Goal: Information Seeking & Learning: Learn about a topic

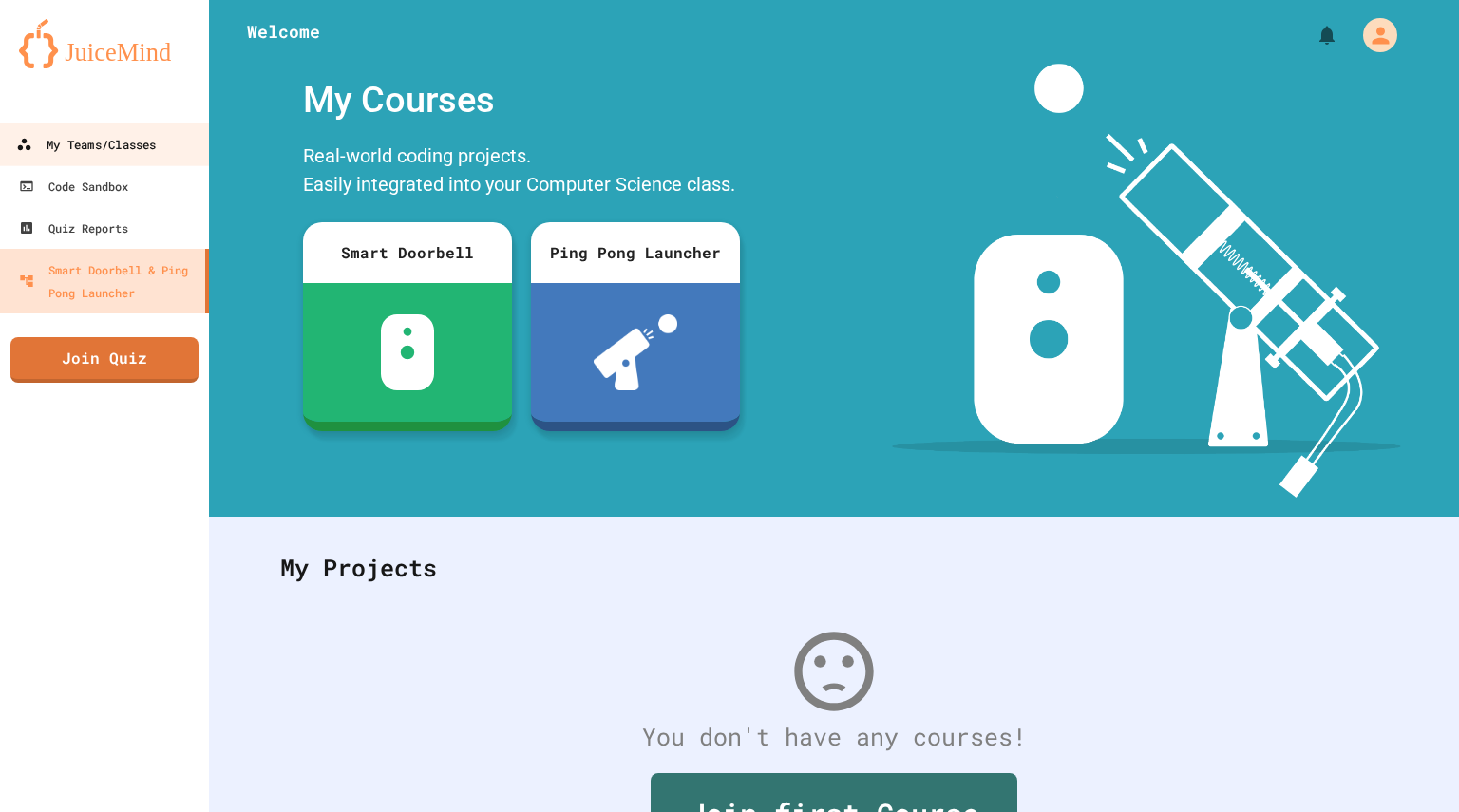
click at [136, 149] on div "My Teams/Classes" at bounding box center [86, 144] width 139 height 24
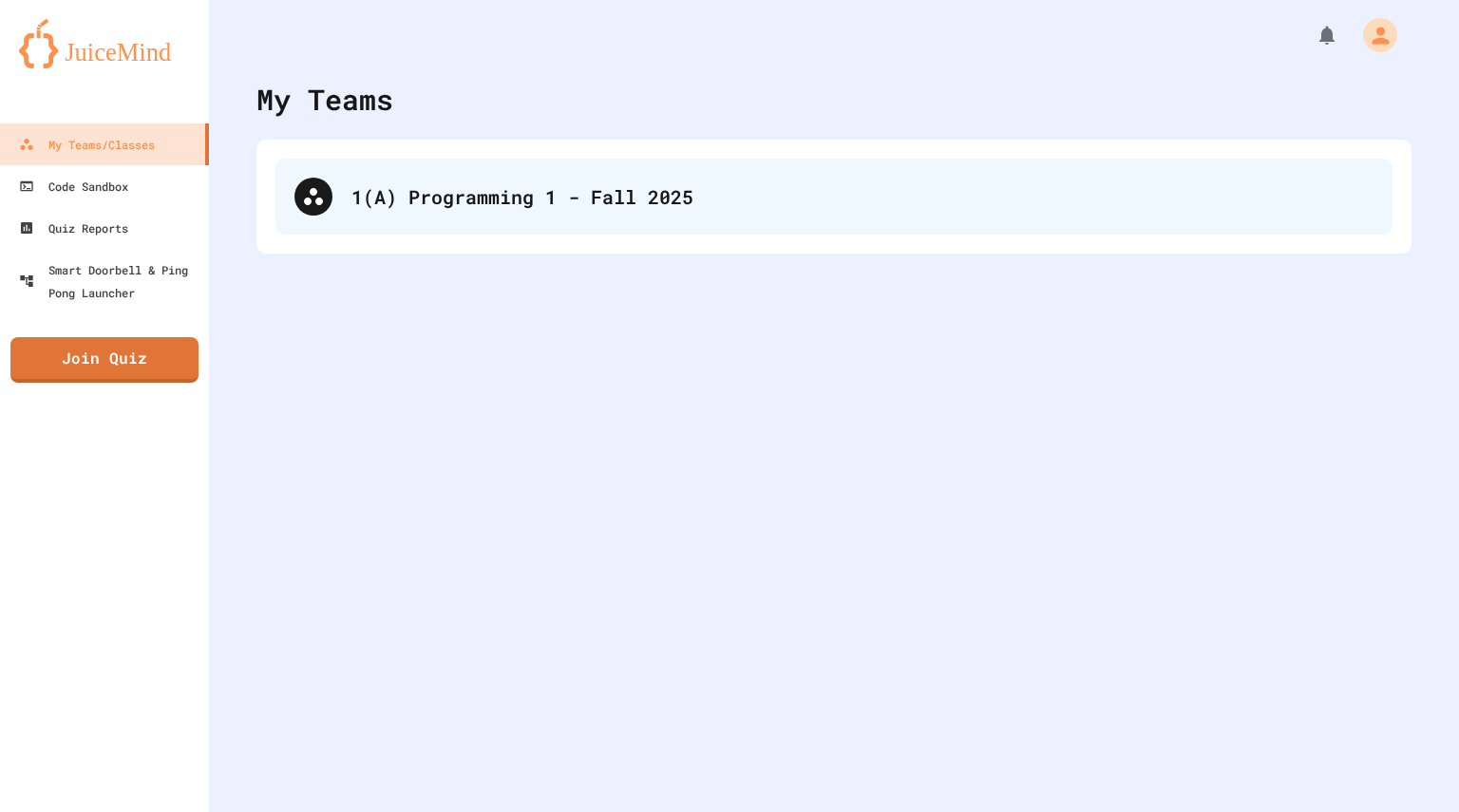
click at [475, 188] on div "1(A) Programming 1 - Fall 2025" at bounding box center [863, 197] width 1022 height 29
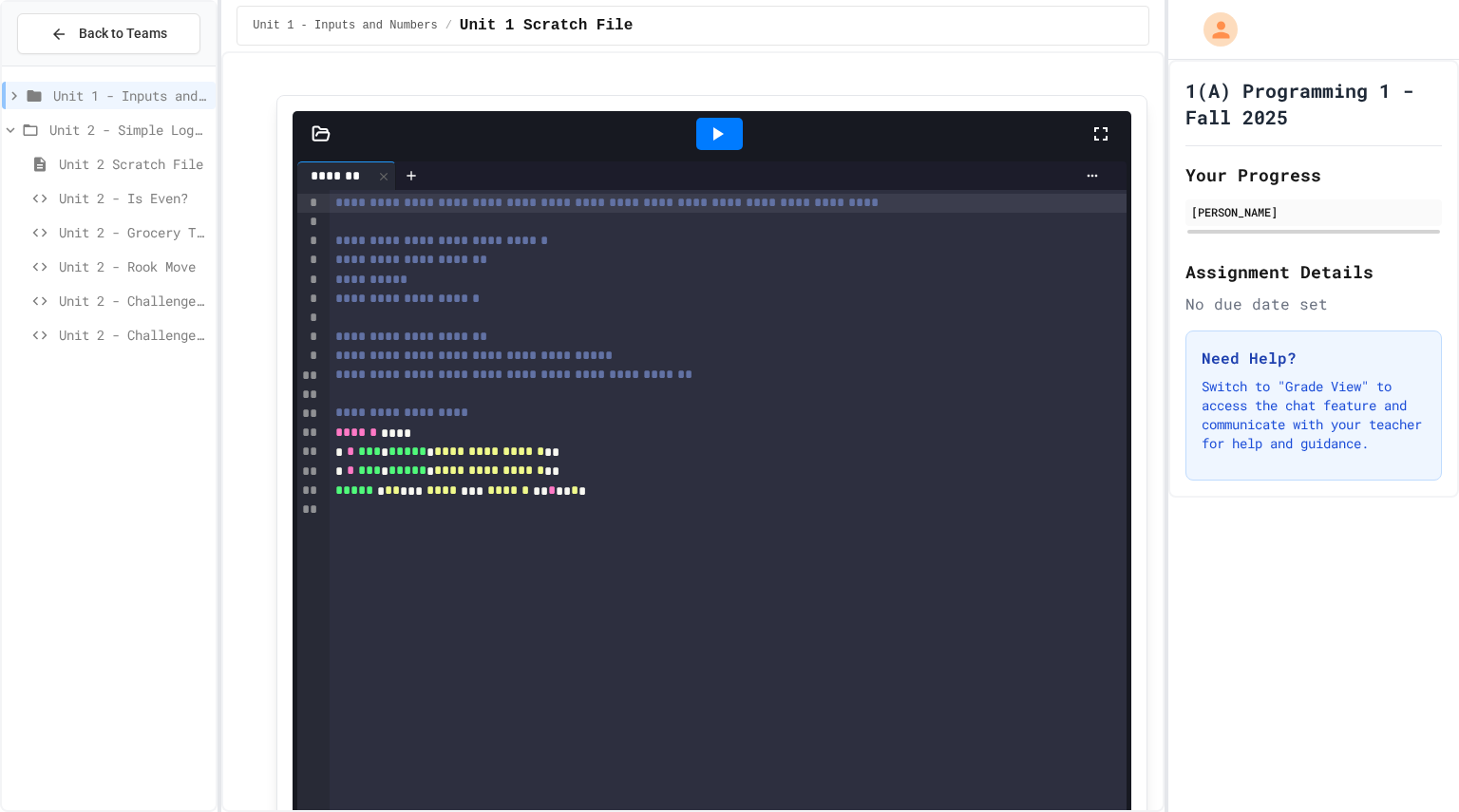
click at [19, 135] on icon at bounding box center [31, 130] width 23 height 17
click at [160, 302] on span "Unit 2 - Challenge Project - Type of Triangle" at bounding box center [134, 300] width 149 height 20
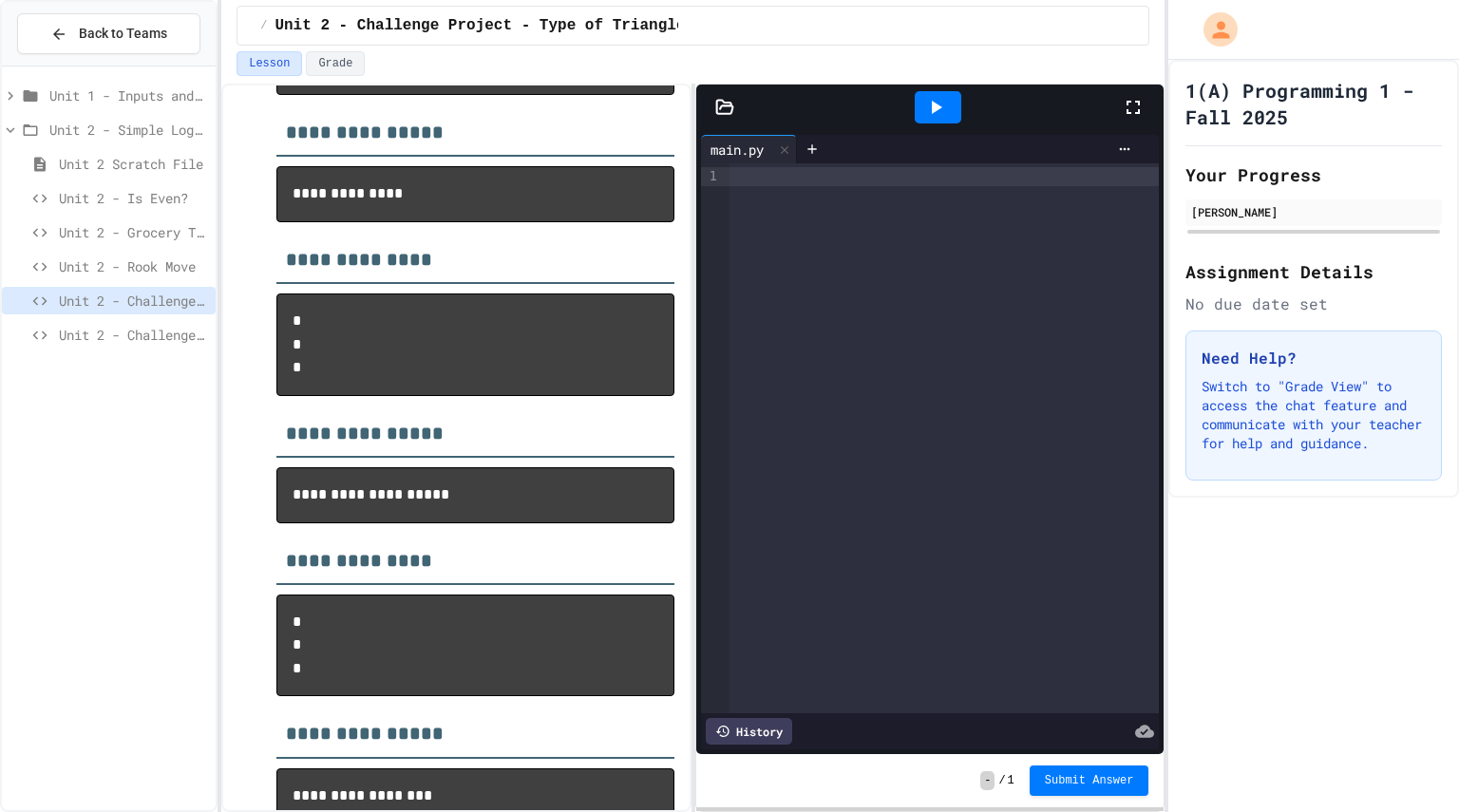
scroll to position [866, 0]
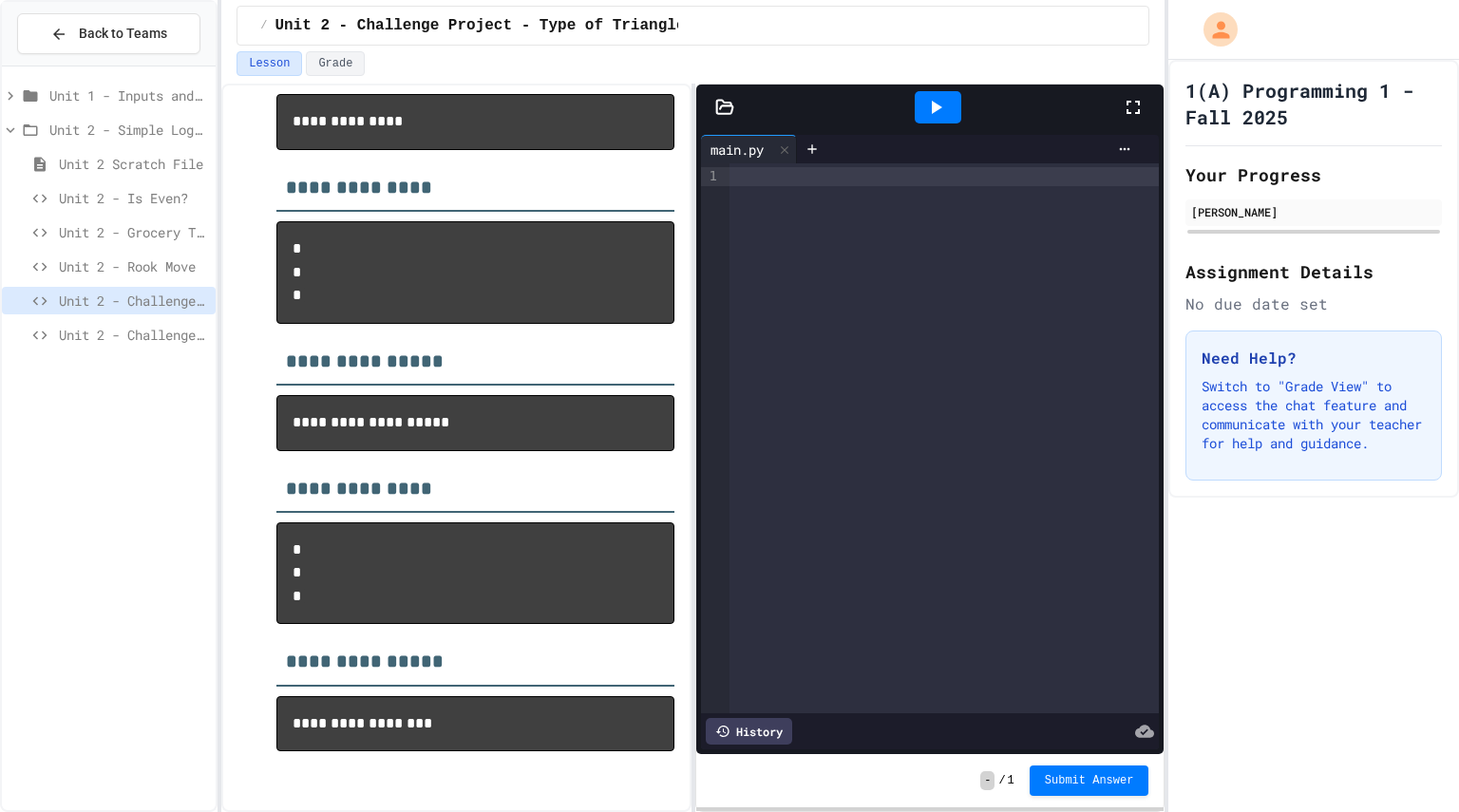
click at [114, 248] on div "Unit 2 - Grocery Tracker" at bounding box center [109, 236] width 214 height 34
click at [128, 276] on div "Unit 2 - Rook Move" at bounding box center [109, 266] width 214 height 28
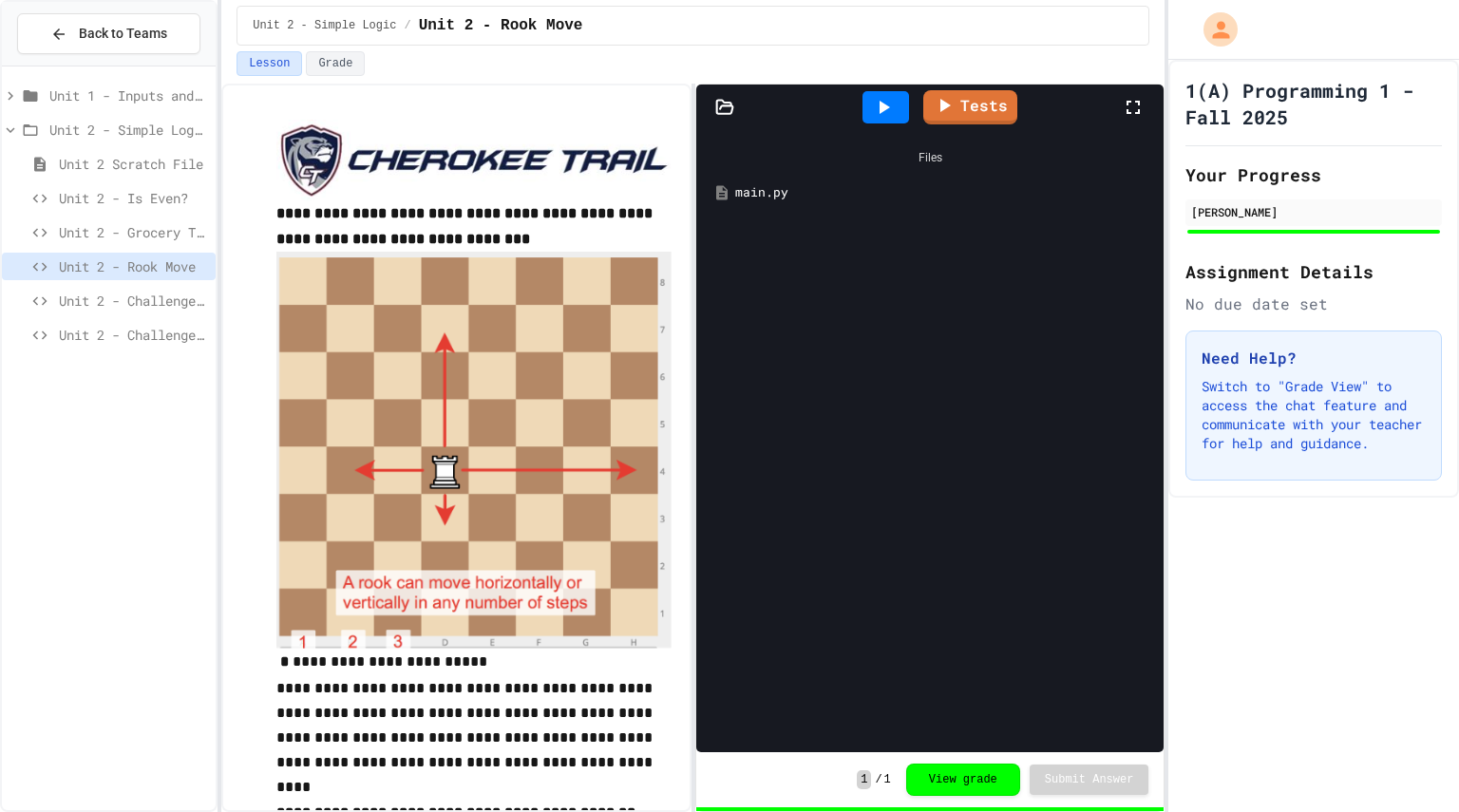
click at [865, 197] on div "main.py" at bounding box center [943, 193] width 418 height 19
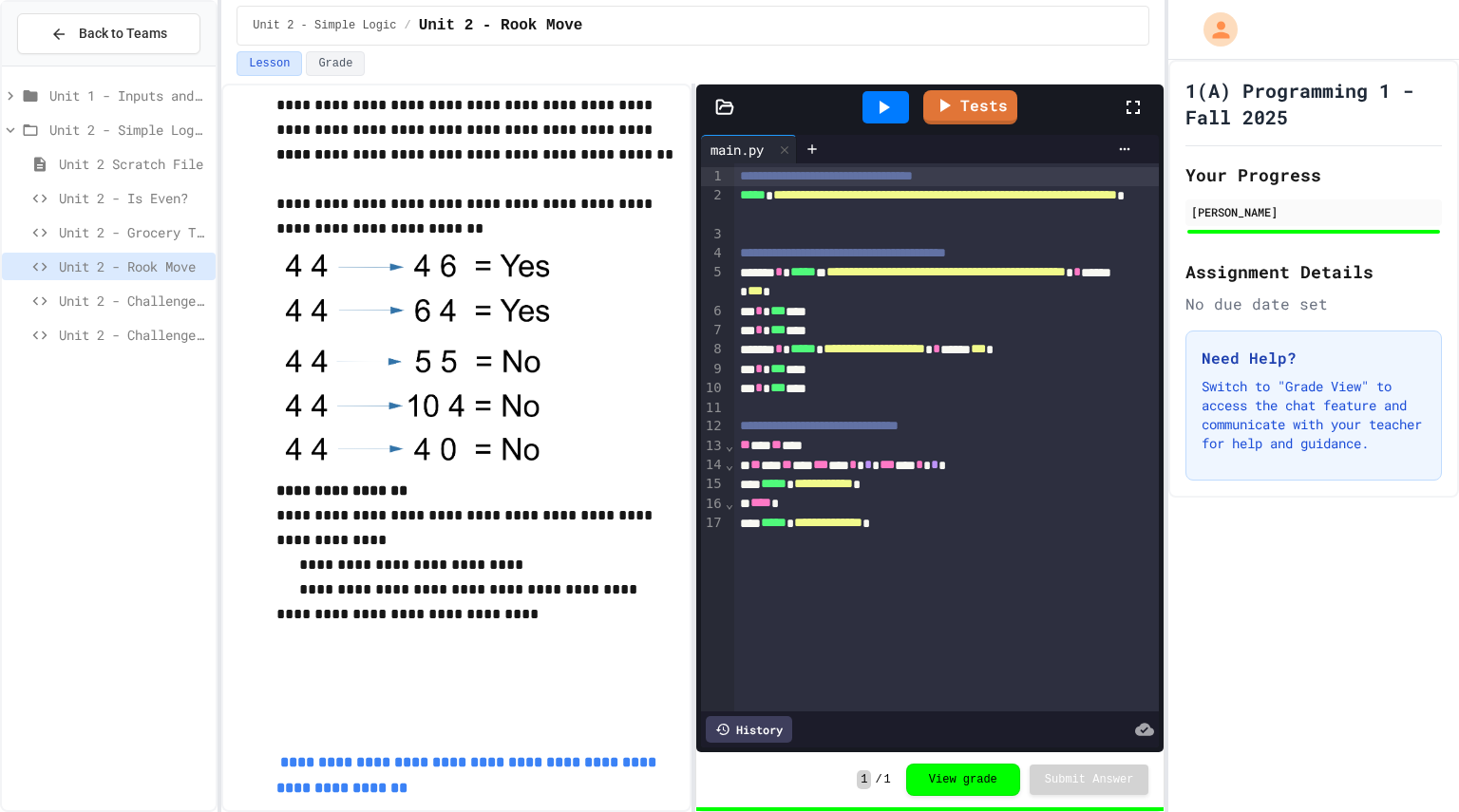
scroll to position [851, 0]
